Goal: Task Accomplishment & Management: Manage account settings

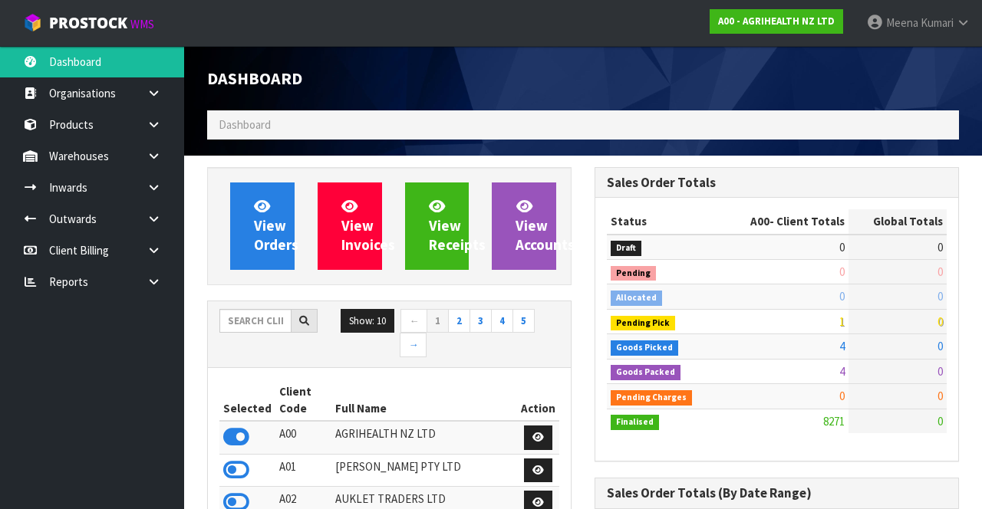
scroll to position [1271, 387]
click at [258, 315] on input "text" at bounding box center [255, 321] width 72 height 24
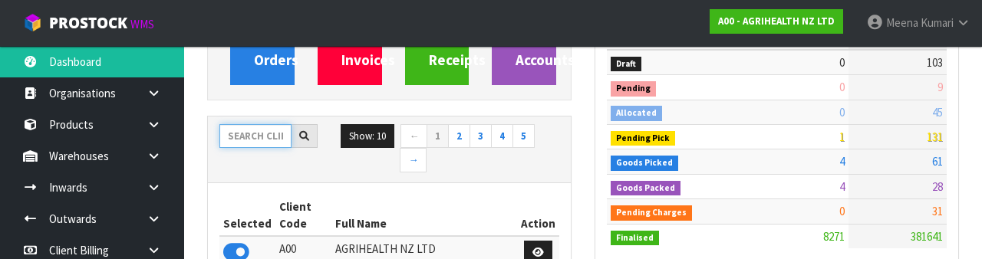
scroll to position [180, 0]
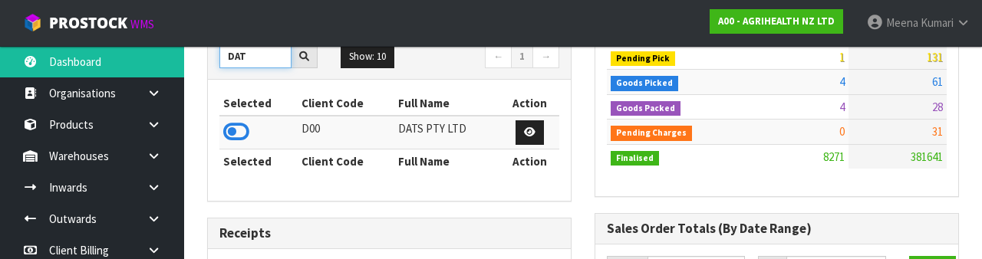
type input "DAT"
click at [230, 135] on icon at bounding box center [236, 131] width 26 height 23
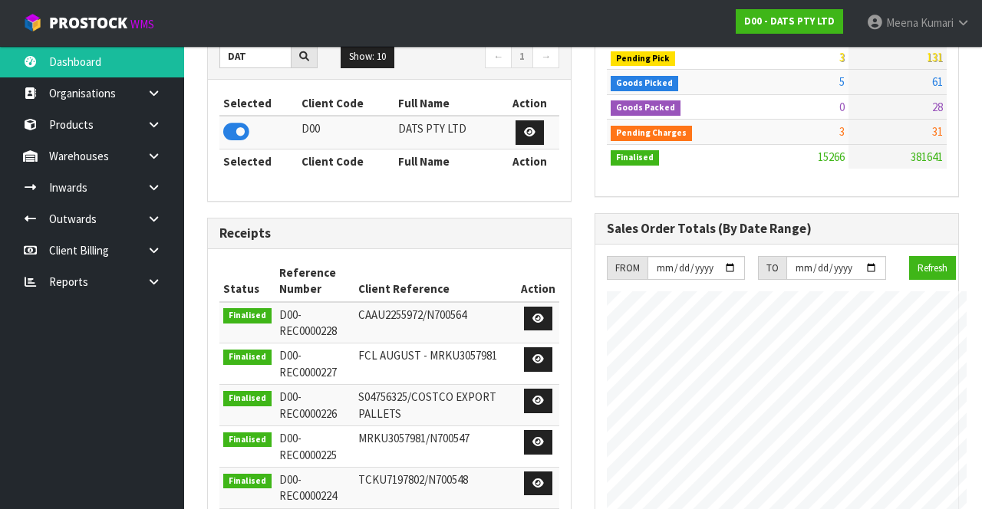
scroll to position [765992, 766842]
click at [144, 166] on link at bounding box center [159, 155] width 49 height 31
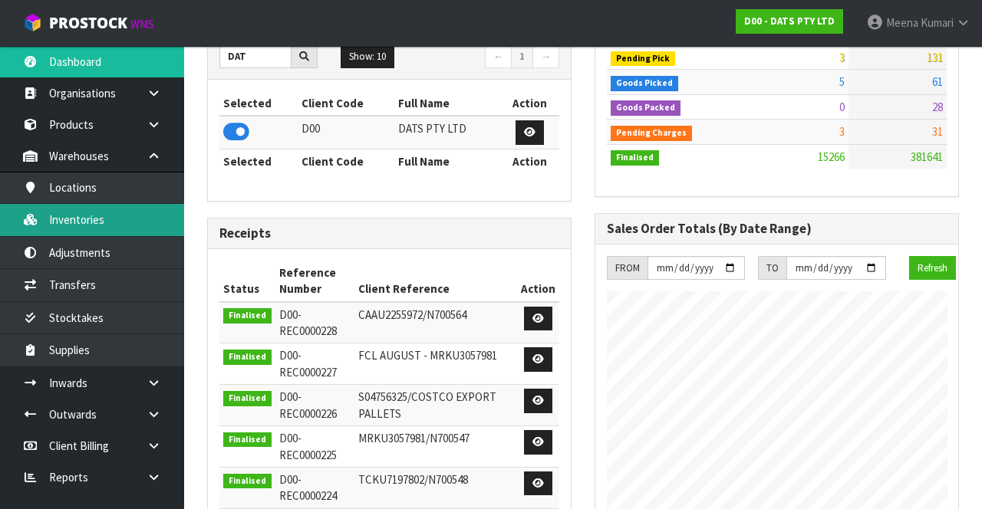
click at [109, 233] on link "Inventories" at bounding box center [92, 219] width 184 height 31
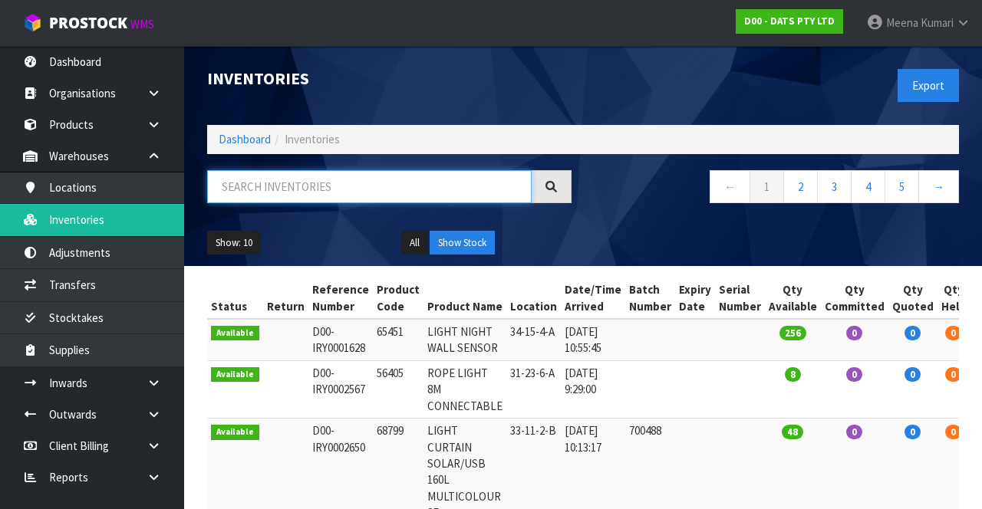
click at [377, 202] on input "text" at bounding box center [369, 186] width 325 height 33
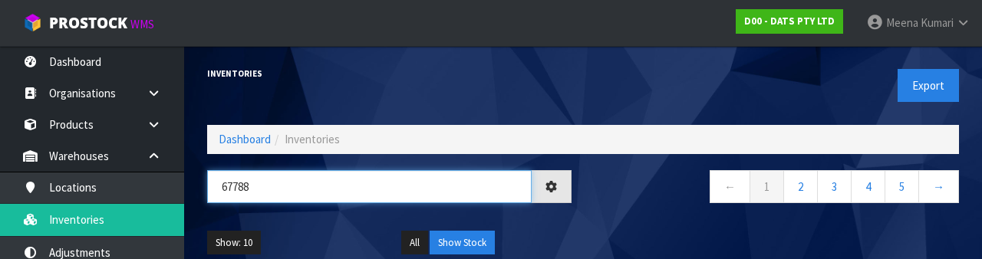
type input "67788"
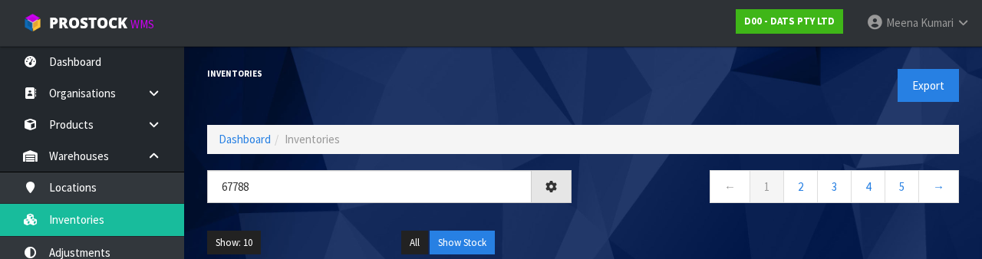
click at [628, 210] on div "← 1 2 3 4 5 →" at bounding box center [776, 194] width 387 height 49
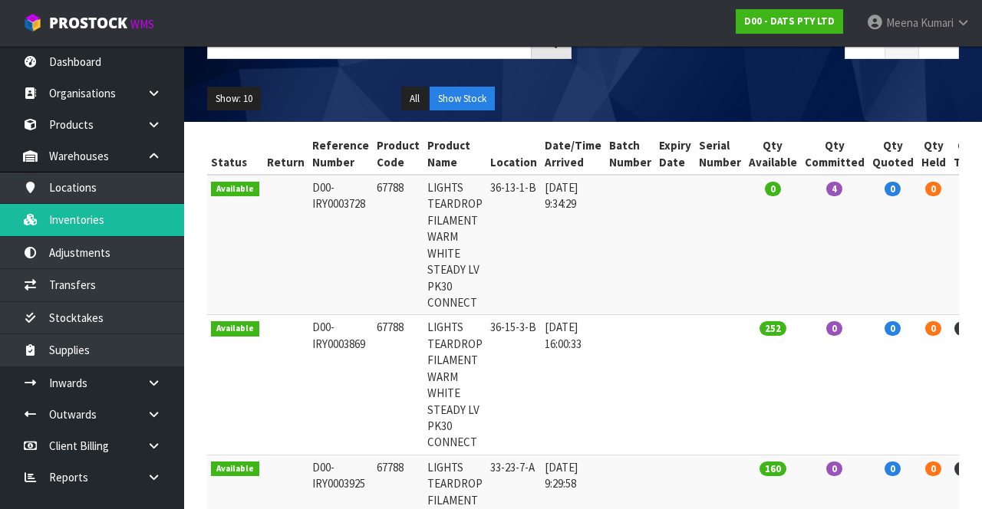
scroll to position [0, 37]
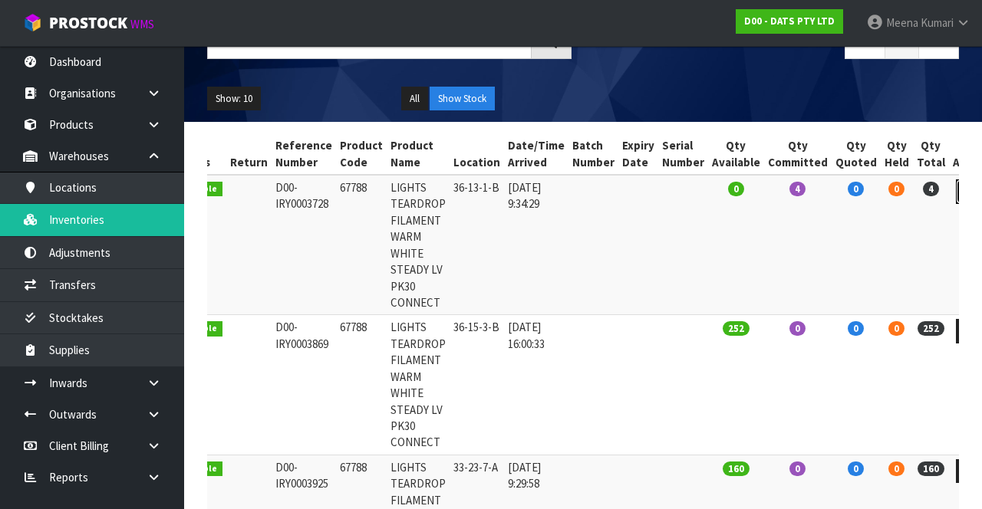
click at [964, 191] on icon at bounding box center [970, 191] width 12 height 10
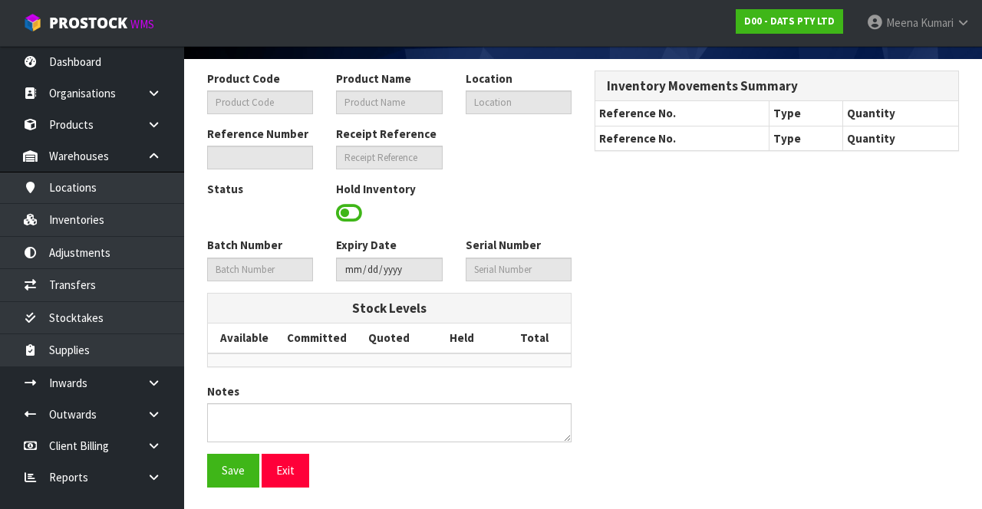
type input "67788"
type input "LIGHTS TEARDROP FILAMENT WARM WHITE STEADY LV PK30 CONNECT"
type input "36-13-1-B"
type input "D00-IRY0003728"
type input "D00-REC0000205"
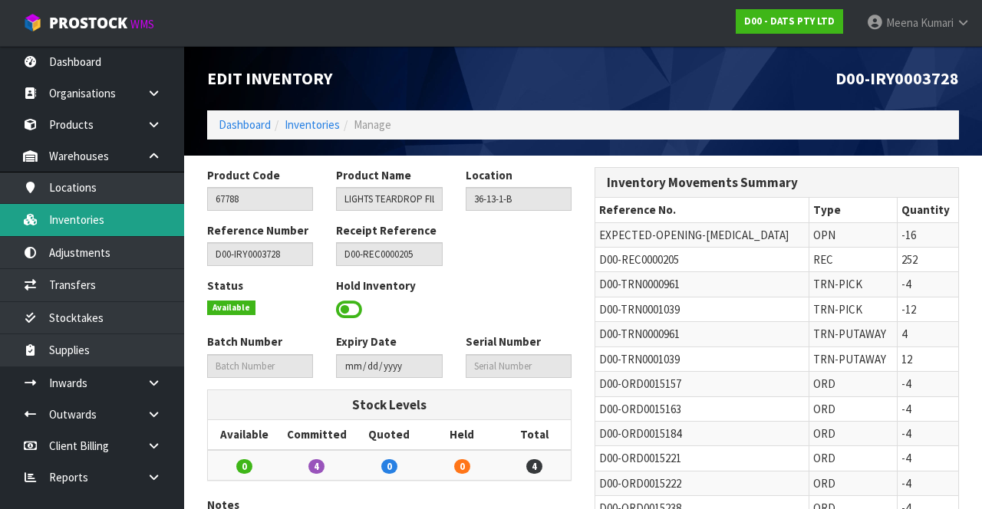
click at [127, 224] on link "Inventories" at bounding box center [92, 219] width 184 height 31
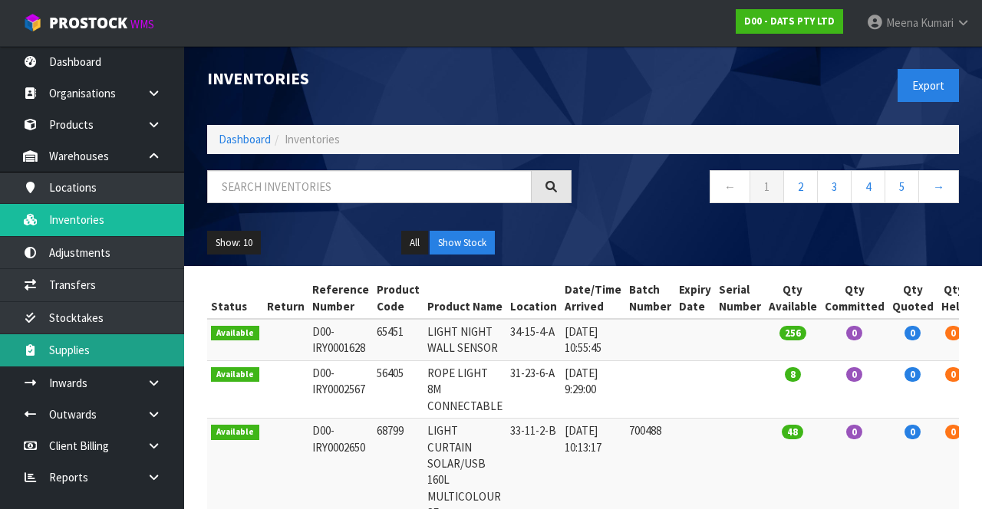
click at [180, 338] on link "Supplies" at bounding box center [92, 350] width 184 height 31
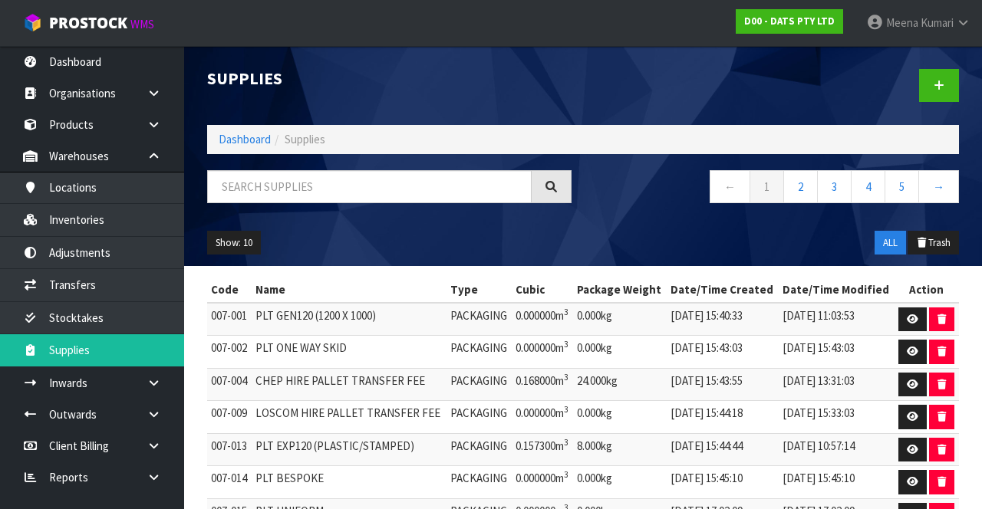
click at [157, 409] on icon at bounding box center [154, 415] width 15 height 12
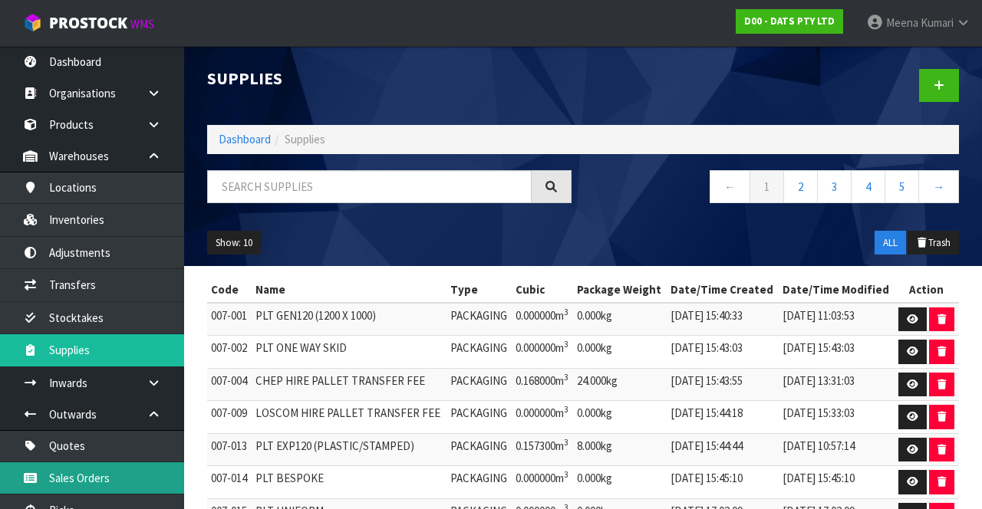
click at [127, 471] on link "Sales Orders" at bounding box center [92, 478] width 184 height 31
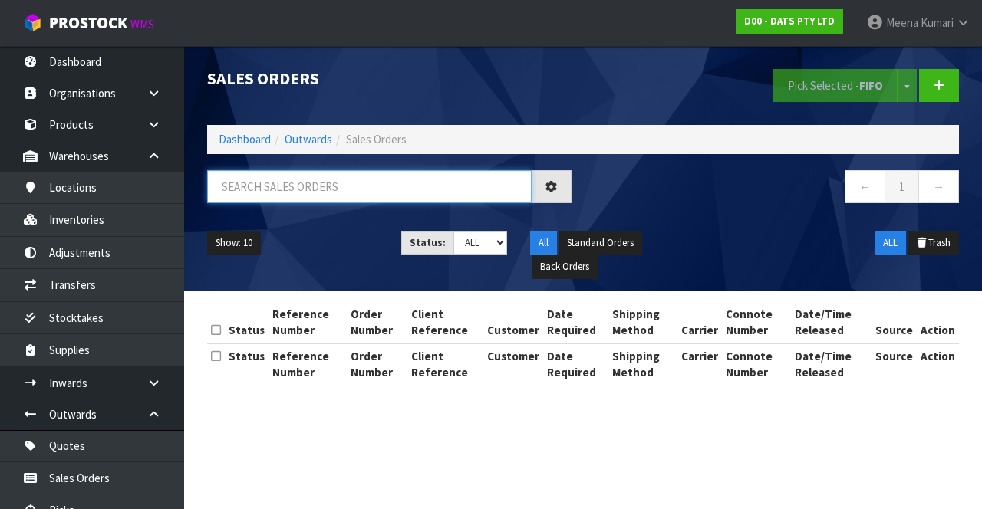
paste input "67788"
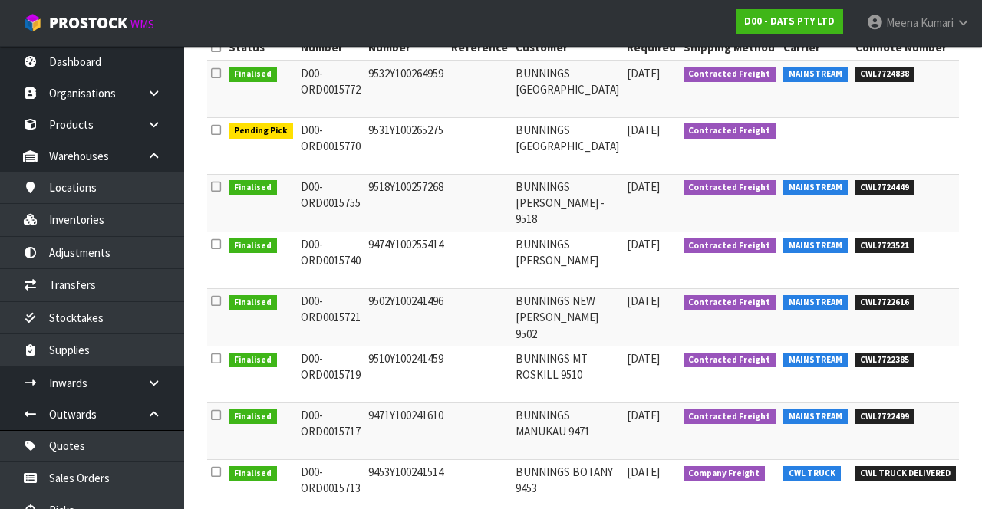
scroll to position [0, 107]
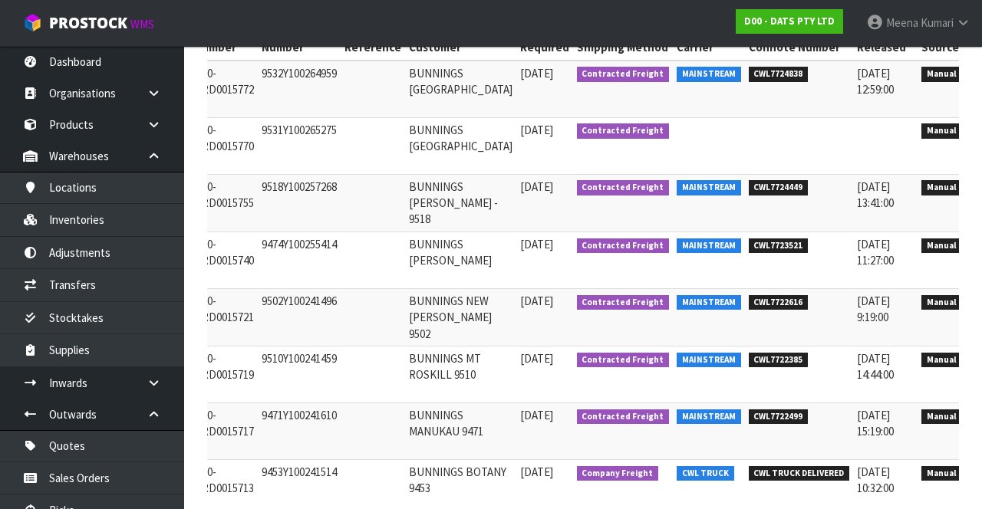
type input "67788"
click at [981, 139] on icon at bounding box center [987, 134] width 12 height 10
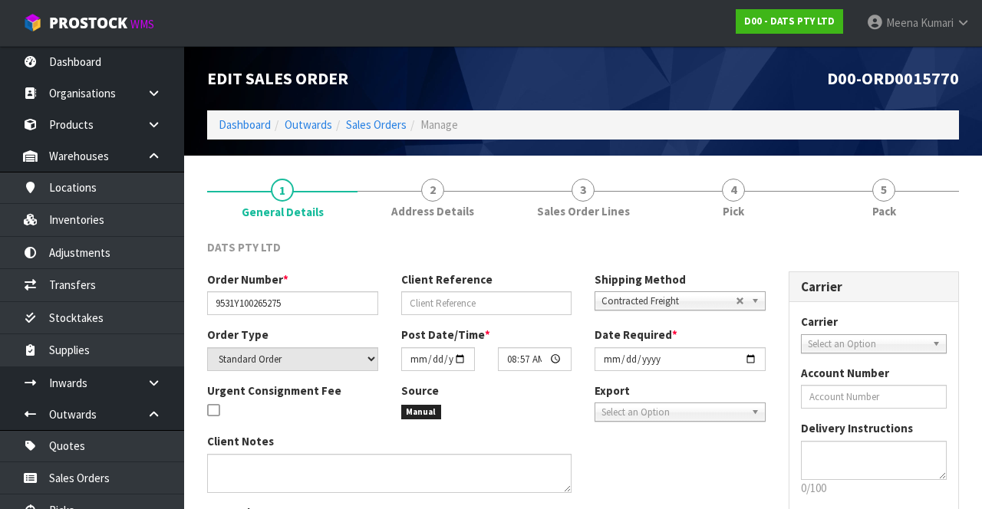
click at [718, 192] on link "4 Pick" at bounding box center [733, 197] width 150 height 61
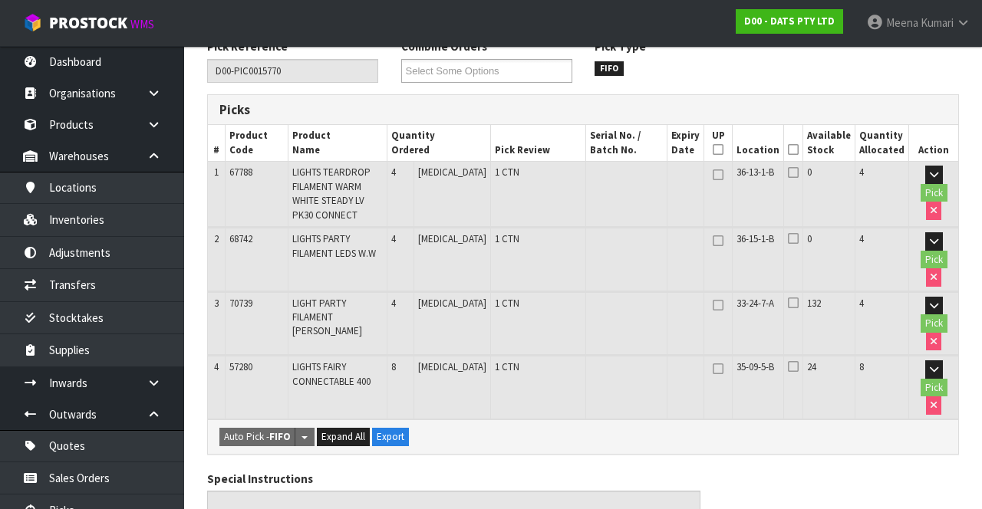
scroll to position [202, 0]
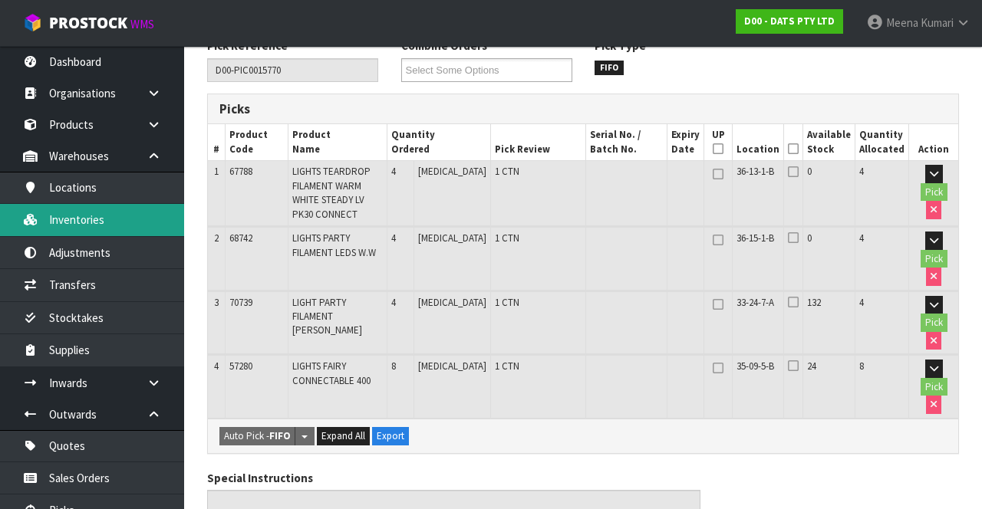
click at [119, 215] on link "Inventories" at bounding box center [92, 219] width 184 height 31
